Goal: Task Accomplishment & Management: Use online tool/utility

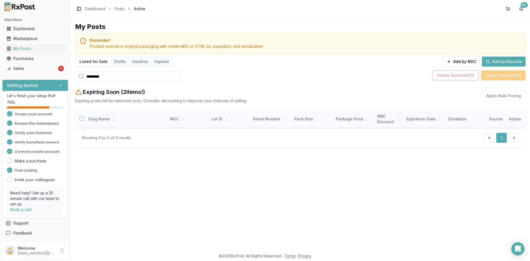
drag, startPoint x: 114, startPoint y: 76, endPoint x: 52, endPoint y: 76, distance: 62.1
click at [52, 76] on div "Main Menu Dashboard Marketplace My Posts Purchases Sales 9 Getting started Let'…" at bounding box center [265, 130] width 530 height 261
paste input "search"
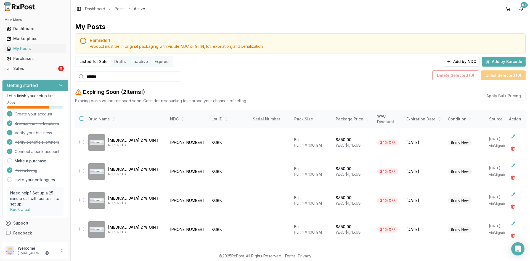
type input "*******"
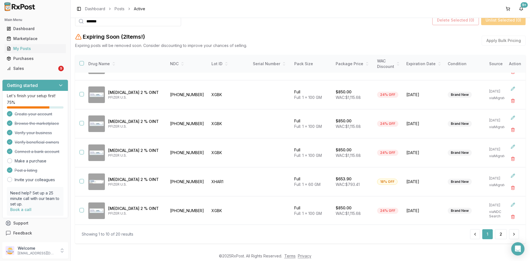
scroll to position [110, 0]
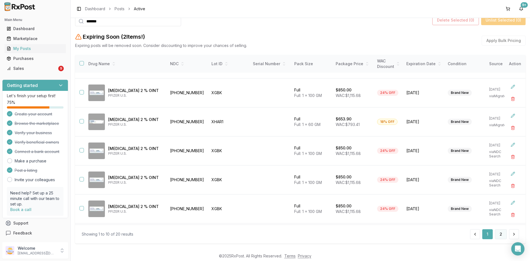
click at [501, 236] on button "2" at bounding box center [501, 234] width 12 height 10
drag, startPoint x: 189, startPoint y: 93, endPoint x: 168, endPoint y: 96, distance: 21.7
click at [168, 96] on td "55724-0211-21" at bounding box center [187, 92] width 41 height 29
click at [510, 98] on button "button" at bounding box center [513, 99] width 10 height 10
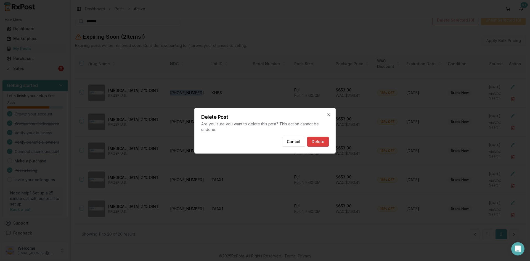
click at [323, 141] on button "Delete" at bounding box center [318, 142] width 22 height 10
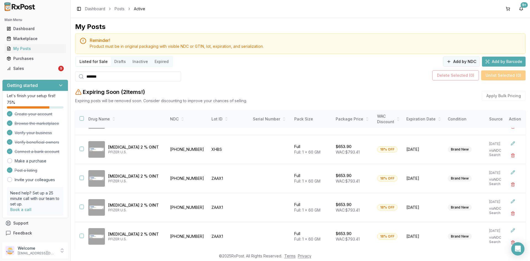
click at [467, 62] on button "Add by NDC" at bounding box center [461, 62] width 37 height 10
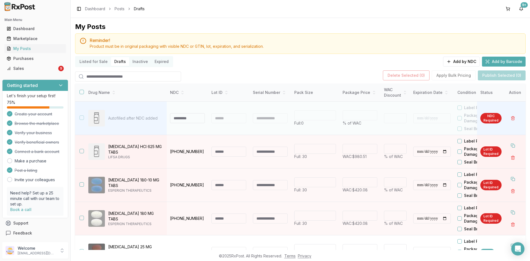
click at [182, 120] on input at bounding box center [187, 118] width 35 height 10
type input "**********"
click at [231, 116] on div at bounding box center [228, 118] width 35 height 10
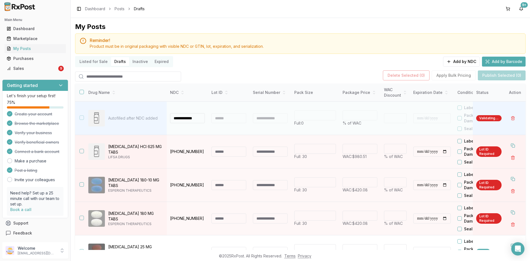
type input "***"
type input "*"
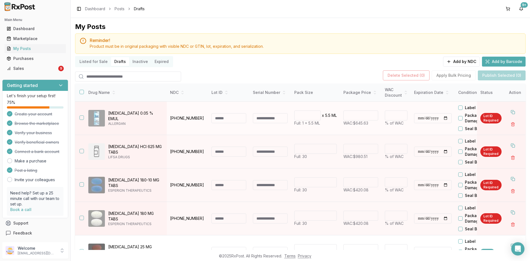
drag, startPoint x: 124, startPoint y: 118, endPoint x: 122, endPoint y: 116, distance: 3.5
click at [122, 116] on p "Restasis MultiDose 0.05 % EMUL" at bounding box center [135, 115] width 54 height 11
drag, startPoint x: 125, startPoint y: 118, endPoint x: 109, endPoint y: 109, distance: 18.9
click at [109, 109] on td "Restasis MultiDose 0.05 % EMUL ALLERGAN" at bounding box center [125, 118] width 83 height 33
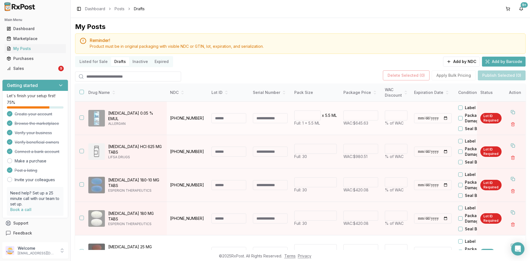
copy p "Restasis MultiDose 0.05 % EMUL"
drag, startPoint x: 203, startPoint y: 116, endPoint x: 171, endPoint y: 116, distance: 32.6
click at [171, 116] on p "00023-5301-05" at bounding box center [187, 118] width 35 height 6
copy p "00023-5301-05"
drag, startPoint x: 125, startPoint y: 121, endPoint x: 119, endPoint y: 115, distance: 8.4
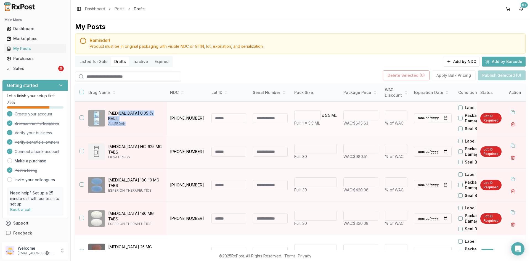
click at [119, 115] on div "Restasis MultiDose 0.05 % EMUL ALLERGAN" at bounding box center [135, 117] width 54 height 15
click at [124, 116] on p "Restasis MultiDose 0.05 % EMUL" at bounding box center [135, 115] width 54 height 11
drag, startPoint x: 158, startPoint y: 112, endPoint x: 108, endPoint y: 112, distance: 49.4
click at [108, 112] on p "Restasis MultiDose 0.05 % EMUL" at bounding box center [135, 115] width 54 height 11
copy p "Restasis MultiDose 0.05 %"
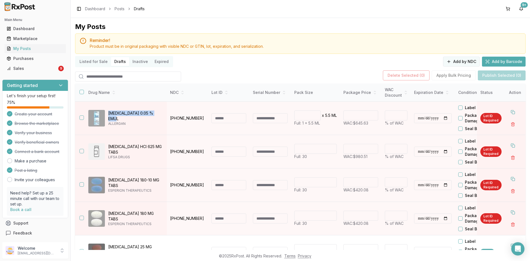
click at [467, 61] on button "Add by NDC" at bounding box center [461, 62] width 37 height 10
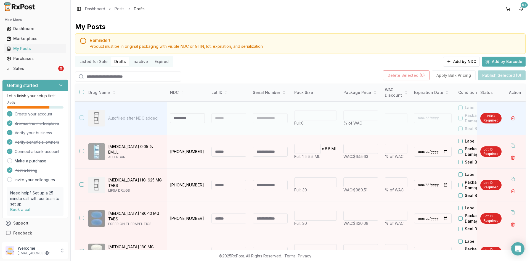
click at [176, 119] on input at bounding box center [187, 118] width 35 height 10
type input "**********"
click at [240, 122] on div at bounding box center [228, 118] width 35 height 10
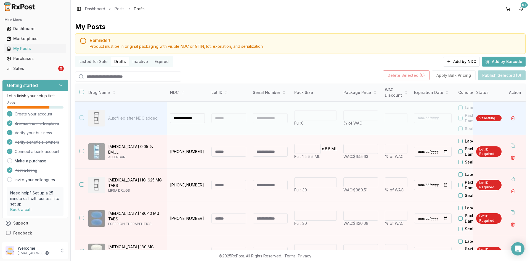
click at [240, 122] on div at bounding box center [228, 118] width 35 height 10
type input "***"
type input "*"
click at [237, 118] on div at bounding box center [228, 118] width 35 height 10
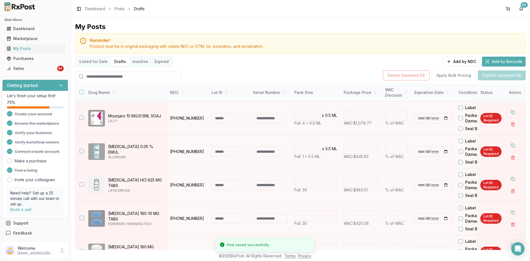
click at [237, 118] on input at bounding box center [228, 118] width 35 height 10
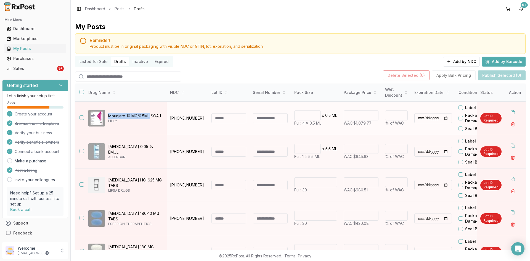
drag, startPoint x: 150, startPoint y: 115, endPoint x: 109, endPoint y: 116, distance: 41.1
click at [109, 116] on p "Mounjaro 10 MG/0.5ML SOAJ" at bounding box center [135, 116] width 54 height 6
copy p "Mounjaro 10 MG/0.5ML"
drag, startPoint x: 201, startPoint y: 118, endPoint x: 170, endPoint y: 120, distance: 31.0
click at [170, 120] on p "00002-1471-80" at bounding box center [187, 118] width 35 height 6
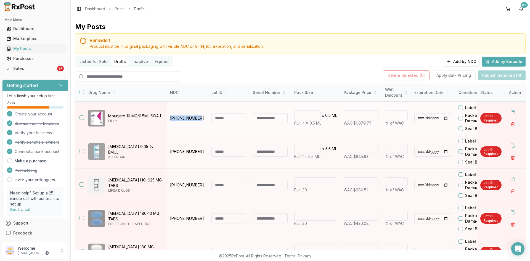
copy p "00002-1471-80"
click at [185, 132] on td "00002-1471-80" at bounding box center [187, 118] width 41 height 33
drag, startPoint x: 199, startPoint y: 118, endPoint x: 169, endPoint y: 122, distance: 30.4
click at [169, 122] on td "00002-1471-80" at bounding box center [187, 118] width 41 height 33
copy p "00002-1471-80"
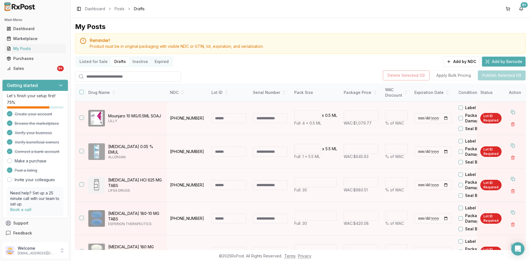
click at [92, 80] on input "search" at bounding box center [128, 77] width 106 height 10
click at [464, 62] on button "Add by NDC" at bounding box center [461, 62] width 37 height 10
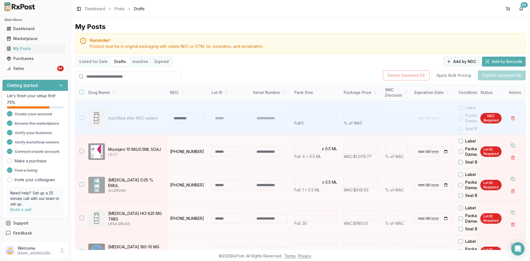
click at [464, 62] on button "Add by NDC" at bounding box center [461, 62] width 37 height 10
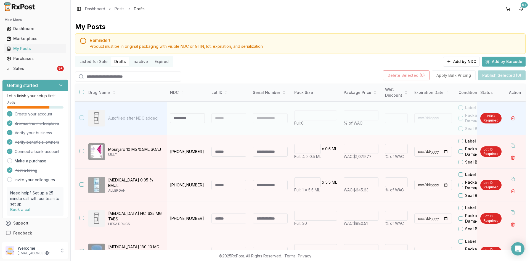
click at [186, 117] on input at bounding box center [187, 118] width 35 height 10
type input "**********"
click at [224, 123] on div at bounding box center [228, 118] width 35 height 10
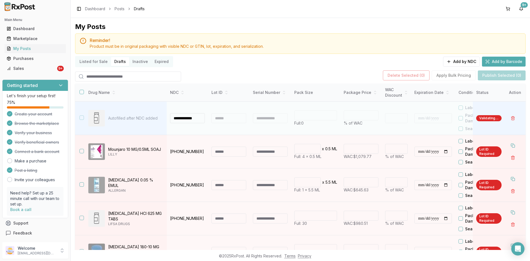
type input "**"
type input "*"
click at [226, 121] on div at bounding box center [228, 118] width 35 height 10
click at [226, 120] on div at bounding box center [228, 118] width 35 height 10
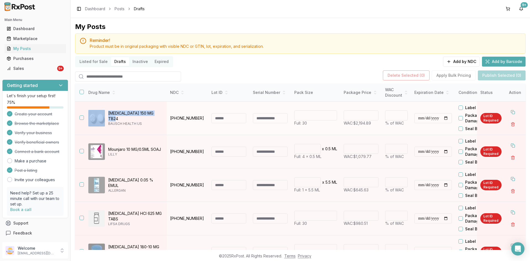
drag, startPoint x: 159, startPoint y: 115, endPoint x: 105, endPoint y: 117, distance: 53.3
click at [105, 117] on div "Wellbutrin XL 150 MG TB24 BAUSCH HEALTH US" at bounding box center [125, 118] width 74 height 17
copy div "Wellbutrin XL 150 MG TB24"
click at [184, 122] on td "00187-0730-30" at bounding box center [187, 118] width 41 height 33
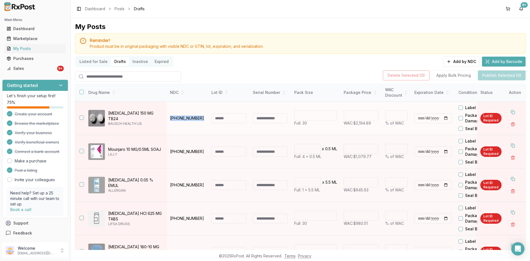
click at [184, 122] on td "00187-0730-30" at bounding box center [187, 118] width 41 height 33
copy p "00187-0730-30"
click at [453, 60] on button "Add by NDC" at bounding box center [461, 62] width 37 height 10
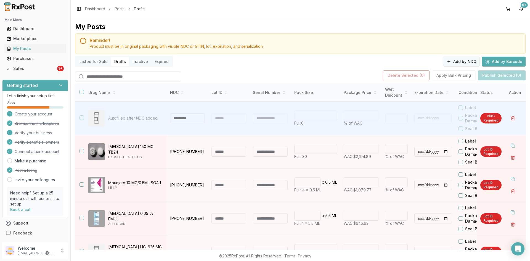
click at [459, 60] on button "Add by NDC" at bounding box center [461, 62] width 37 height 10
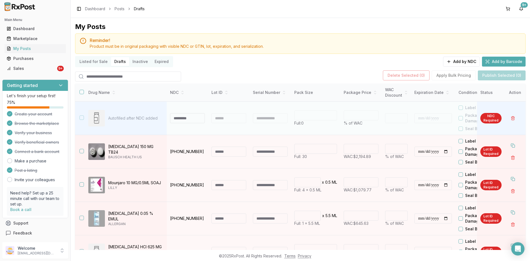
click at [179, 117] on input at bounding box center [187, 118] width 35 height 10
click at [179, 116] on input at bounding box center [187, 118] width 35 height 10
type input "**********"
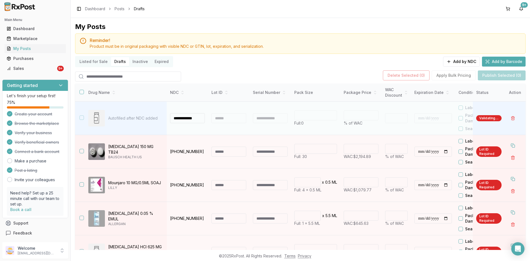
click at [216, 117] on div at bounding box center [228, 118] width 35 height 10
click at [217, 117] on div at bounding box center [228, 118] width 35 height 10
type input "**"
type input "*"
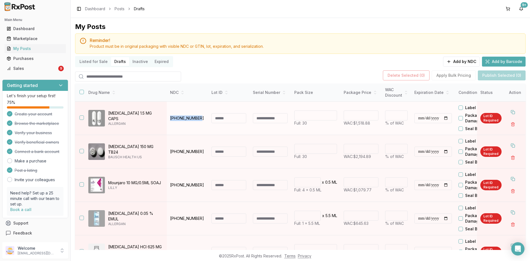
drag, startPoint x: 198, startPoint y: 119, endPoint x: 168, endPoint y: 123, distance: 29.8
click at [168, 123] on td "61874-0115-30" at bounding box center [187, 118] width 41 height 33
copy p "61874-0115-30"
drag, startPoint x: 147, startPoint y: 114, endPoint x: 109, endPoint y: 113, distance: 38.9
click at [109, 113] on p "Vraylar 1.5 MG CAPS" at bounding box center [135, 115] width 54 height 11
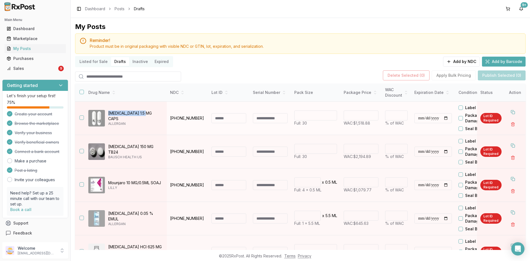
copy p "Vraylar 1.5 MG CAPS"
click at [461, 63] on button "Add by NDC" at bounding box center [461, 62] width 37 height 10
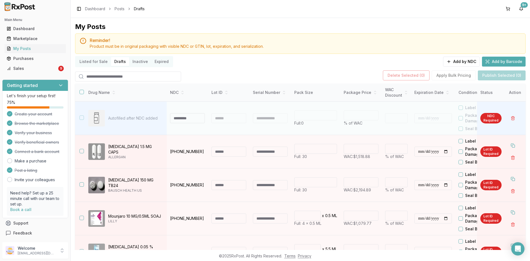
click at [185, 118] on input at bounding box center [187, 118] width 35 height 10
type input "**********"
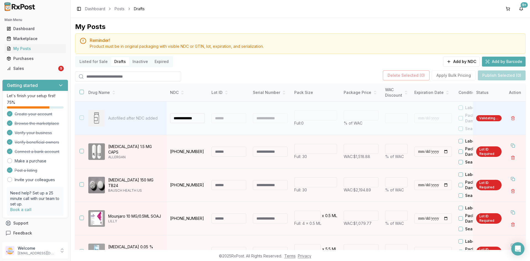
click at [225, 118] on div at bounding box center [228, 118] width 35 height 10
type input "**"
type input "*"
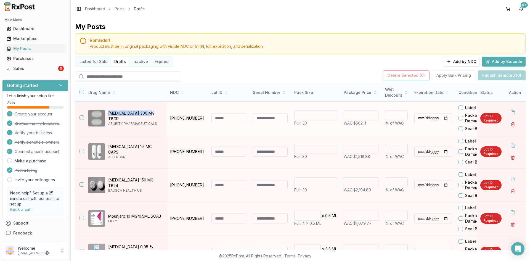
drag, startPoint x: 151, startPoint y: 115, endPoint x: 109, endPoint y: 112, distance: 41.5
click at [109, 112] on div "Horizant 300 MG TBCR AZURITY PHARMACEUTICALS" at bounding box center [125, 118] width 74 height 17
click at [190, 121] on td "53451-0103-01" at bounding box center [187, 118] width 41 height 33
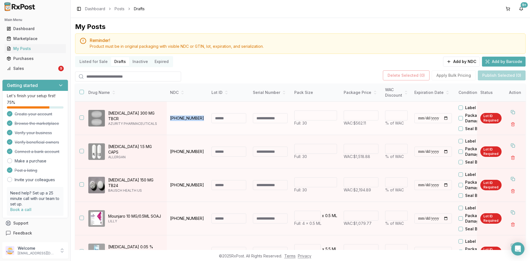
click at [190, 121] on td "53451-0103-01" at bounding box center [187, 118] width 41 height 33
click at [459, 61] on button "Add by NDC" at bounding box center [461, 62] width 37 height 10
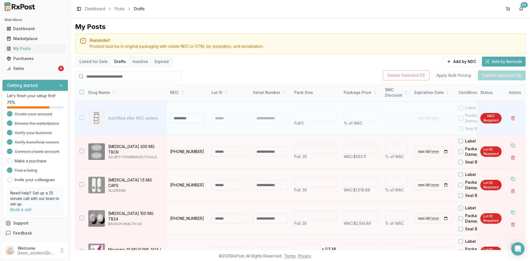
click at [178, 122] on input at bounding box center [187, 118] width 35 height 10
type input "**********"
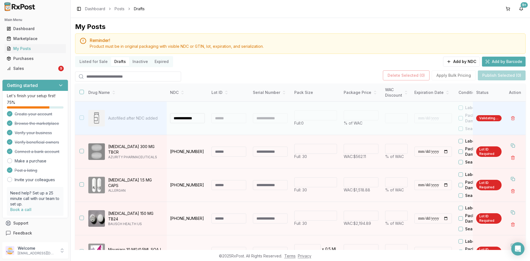
click at [227, 119] on div at bounding box center [228, 118] width 35 height 10
type input "**"
type input "*"
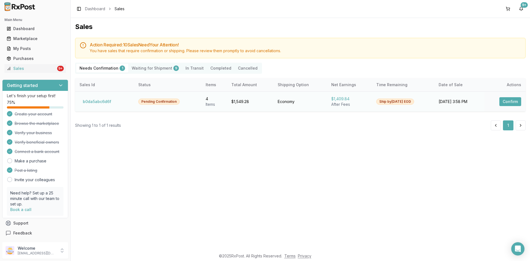
click at [506, 101] on button "Confirm" at bounding box center [510, 101] width 22 height 9
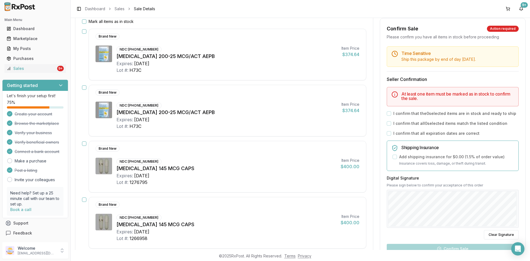
scroll to position [83, 0]
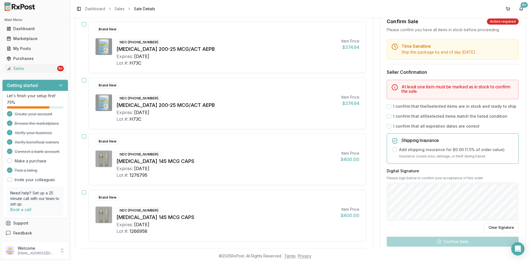
click at [84, 135] on button "button" at bounding box center [84, 136] width 4 height 4
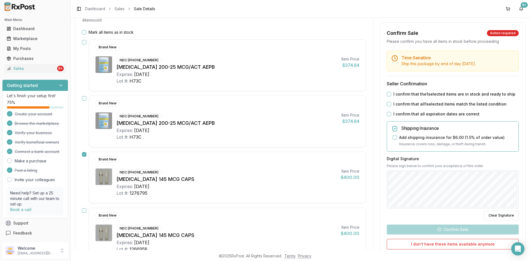
scroll to position [55, 0]
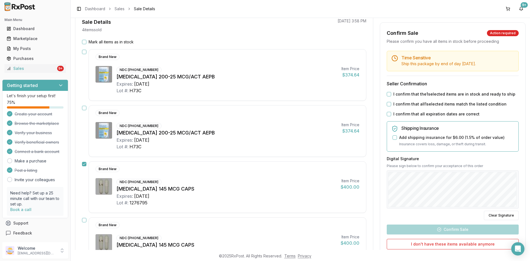
click at [85, 44] on button "Mark all items as in stock" at bounding box center [84, 42] width 4 height 4
click at [387, 93] on button "I confirm that the 4 selected items are in stock and ready to ship" at bounding box center [389, 94] width 4 height 4
click at [388, 107] on div "I confirm that all 4 selected items match the listed condition" at bounding box center [453, 104] width 132 height 6
click at [388, 104] on button "I confirm that all 4 selected items match the listed condition" at bounding box center [389, 104] width 4 height 4
click at [388, 116] on div "I confirm that all expiration dates are correct" at bounding box center [453, 114] width 132 height 6
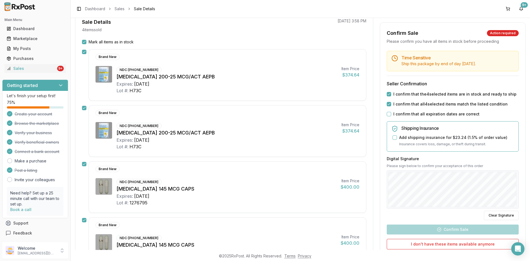
click at [388, 114] on button "I confirm that all expiration dates are correct" at bounding box center [389, 114] width 4 height 4
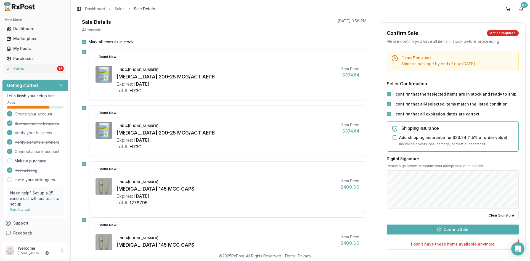
click at [460, 229] on button "Confirm Sale" at bounding box center [453, 229] width 132 height 10
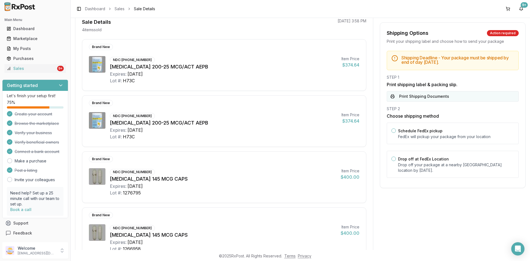
click at [414, 96] on button "Print Shipping Documents" at bounding box center [453, 96] width 132 height 10
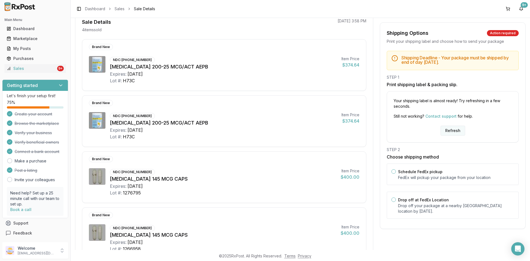
click at [445, 128] on button "Refresh" at bounding box center [453, 131] width 25 height 10
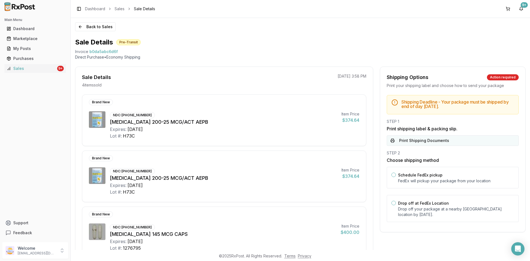
click at [416, 139] on button "Print Shipping Documents" at bounding box center [453, 140] width 132 height 10
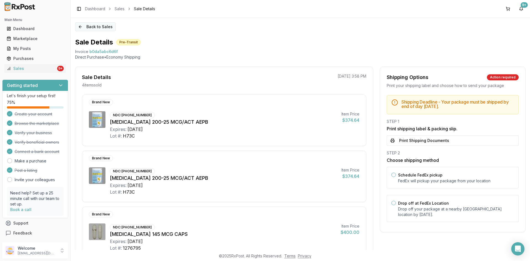
click at [93, 27] on button "Back to Sales" at bounding box center [95, 26] width 41 height 9
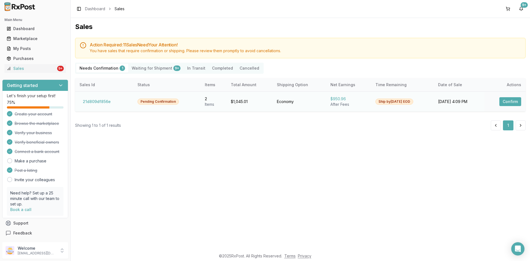
click at [510, 103] on button "Confirm" at bounding box center [510, 101] width 22 height 9
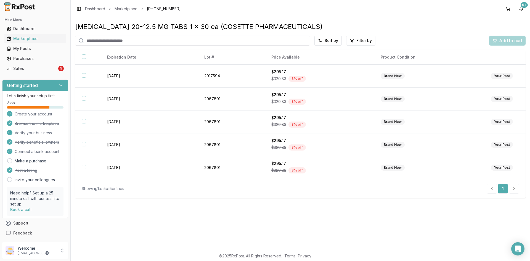
click at [134, 42] on input "search" at bounding box center [192, 41] width 235 height 10
paste input "**********"
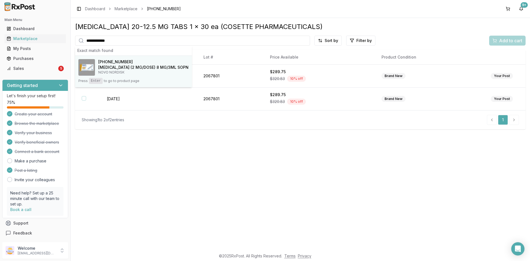
type input "**********"
click at [118, 65] on div "[PHONE_NUMBER] [MEDICAL_DATA] (2 MG/DOSE) 8 MG/3ML SOPN NOVO NORDISK" at bounding box center [143, 66] width 90 height 15
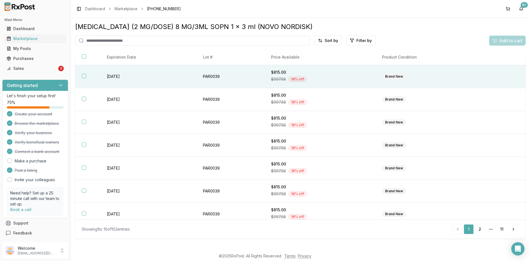
scroll to position [74, 0]
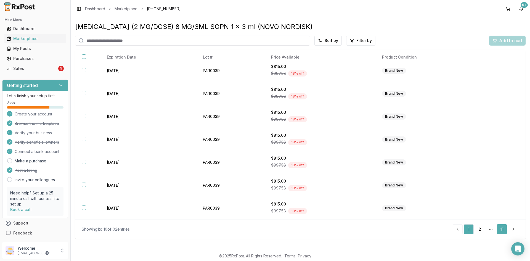
click at [503, 232] on link "11" at bounding box center [502, 229] width 10 height 10
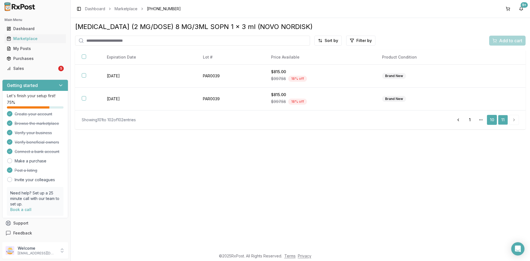
click at [490, 118] on link "10" at bounding box center [492, 120] width 10 height 10
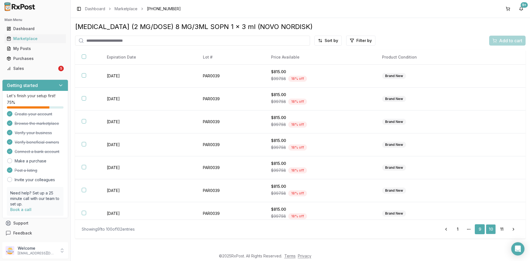
click at [481, 230] on link "9" at bounding box center [480, 229] width 10 height 10
click at [467, 229] on link "8" at bounding box center [469, 229] width 10 height 10
click at [456, 229] on link "7" at bounding box center [458, 229] width 10 height 10
click at [458, 229] on link "6" at bounding box center [458, 229] width 10 height 10
click at [456, 230] on link "5" at bounding box center [458, 229] width 10 height 10
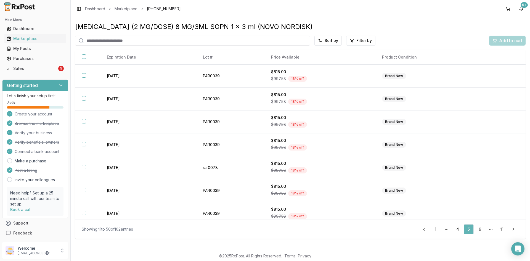
click at [469, 229] on link "5" at bounding box center [469, 229] width 10 height 10
click at [478, 229] on link "6" at bounding box center [480, 229] width 10 height 10
click at [438, 230] on link "1" at bounding box center [436, 229] width 10 height 10
click at [94, 41] on input "search" at bounding box center [192, 41] width 235 height 10
paste input "**********"
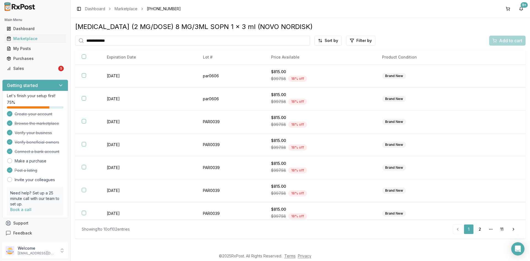
type input "**********"
